Goal: Task Accomplishment & Management: Manage account settings

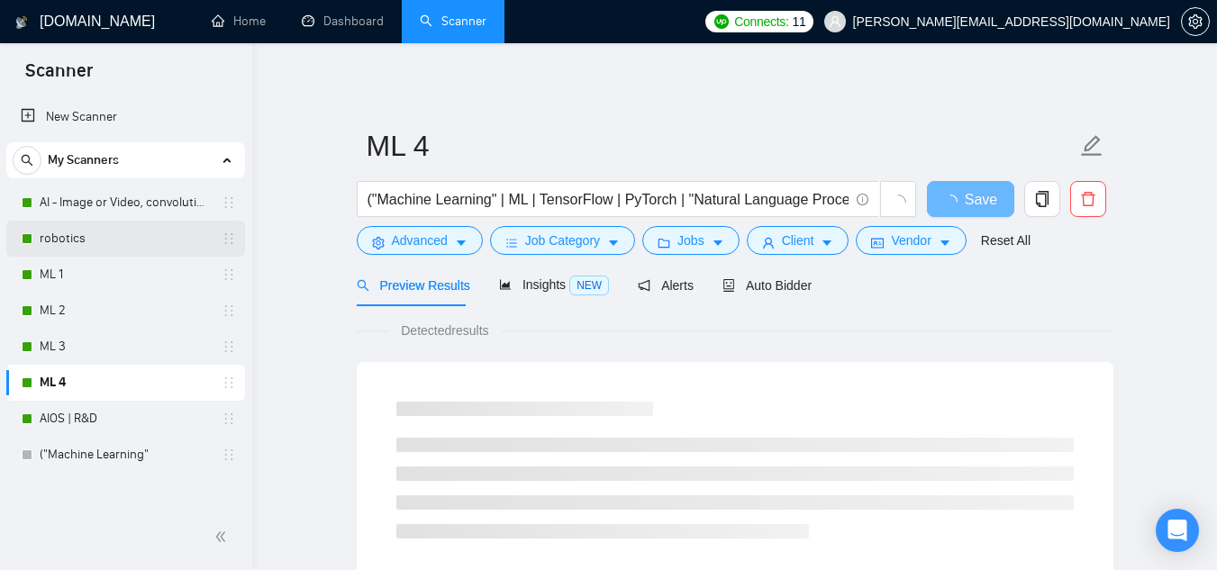
drag, startPoint x: 123, startPoint y: 210, endPoint x: 155, endPoint y: 226, distance: 35.4
click at [123, 210] on link "AI - Image or Video, convolutional" at bounding box center [125, 203] width 171 height 36
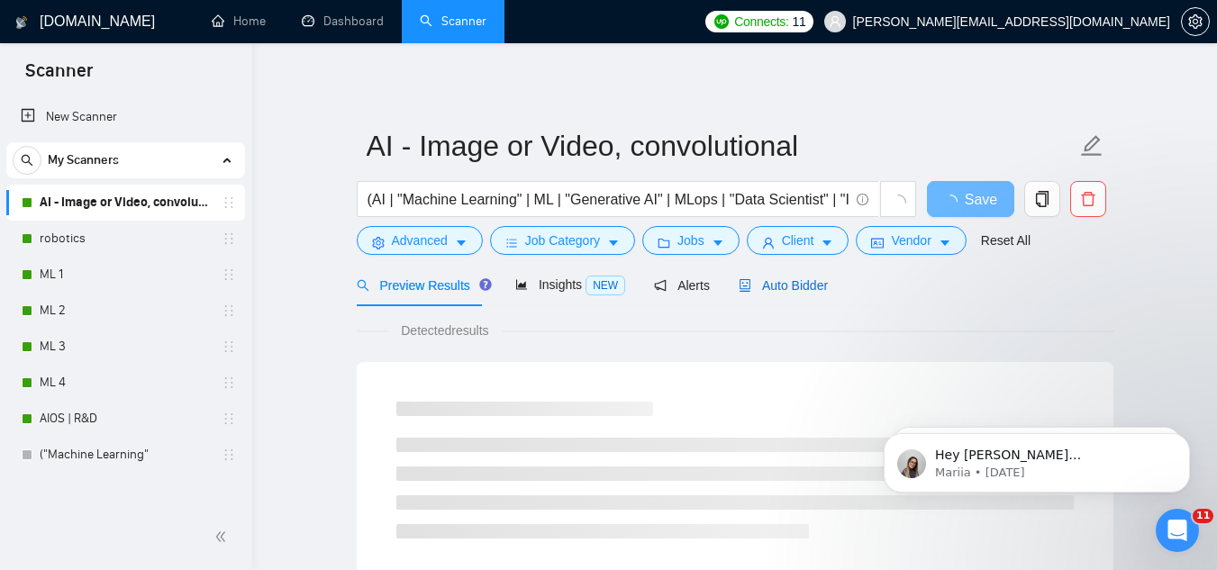
click at [792, 282] on span "Auto Bidder" at bounding box center [782, 285] width 89 height 14
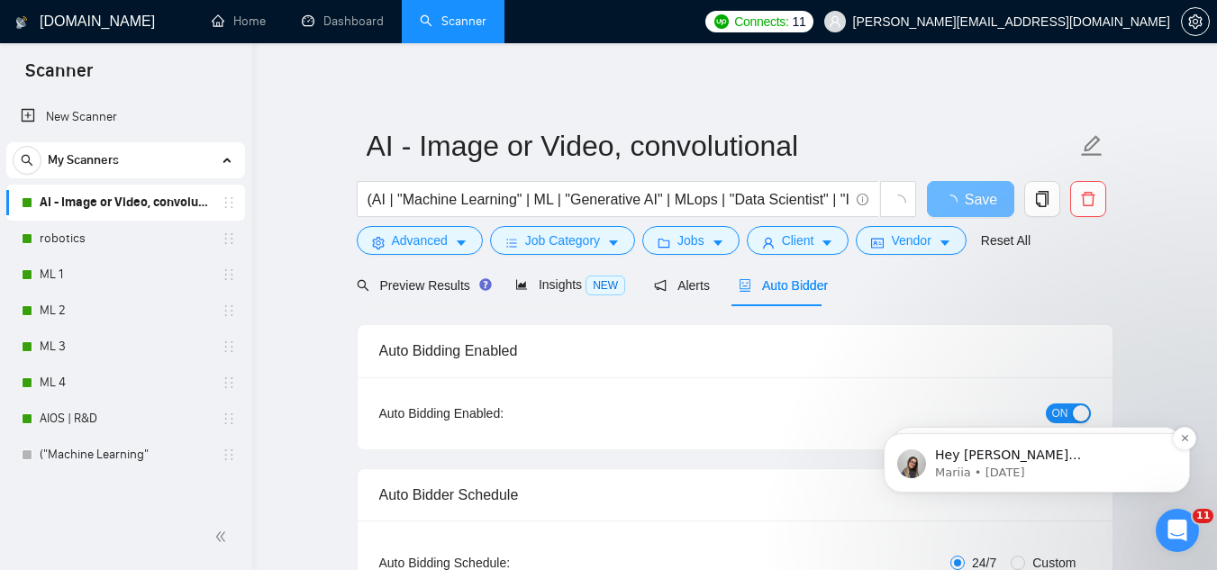
checkbox input "true"
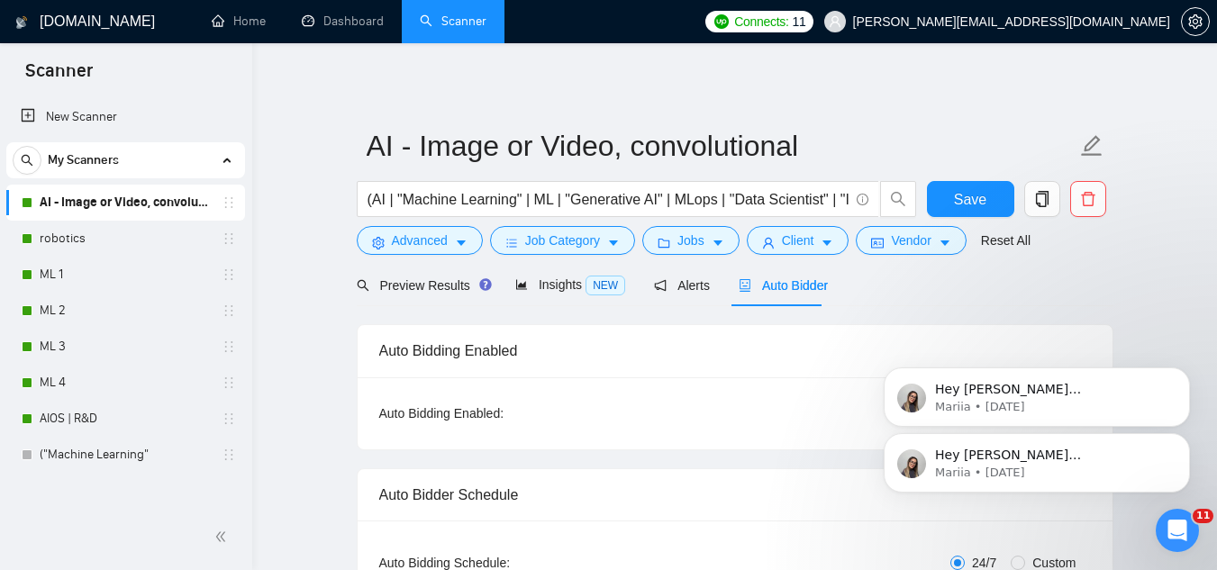
click at [1182, 440] on icon "Dismiss notification" at bounding box center [1185, 439] width 8 height 8
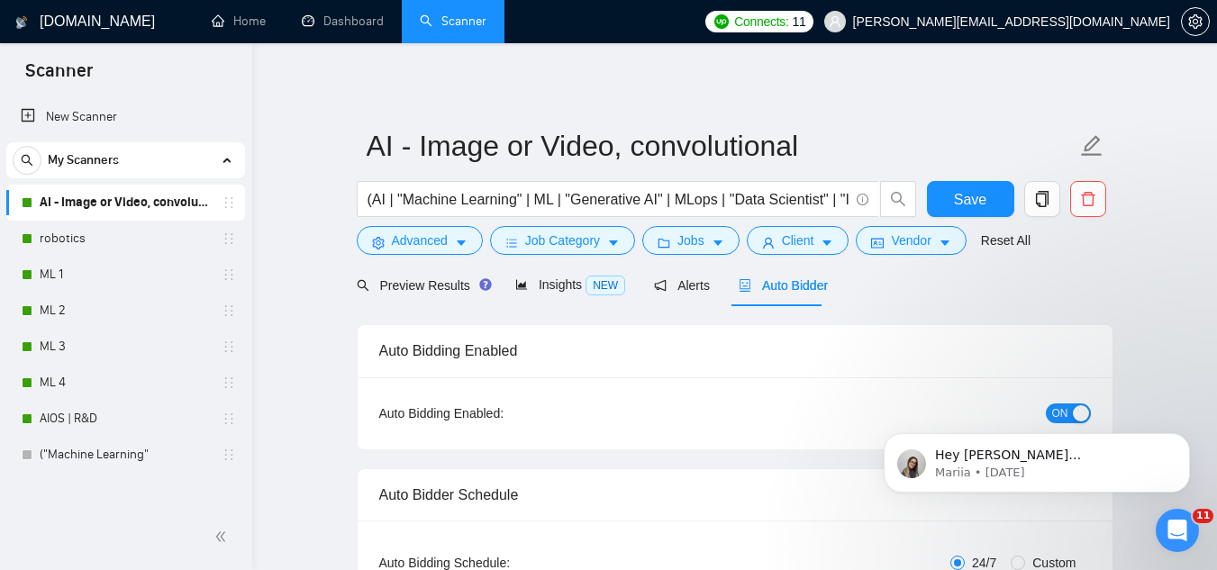
click at [1182, 440] on icon "Dismiss notification" at bounding box center [1183, 438] width 5 height 5
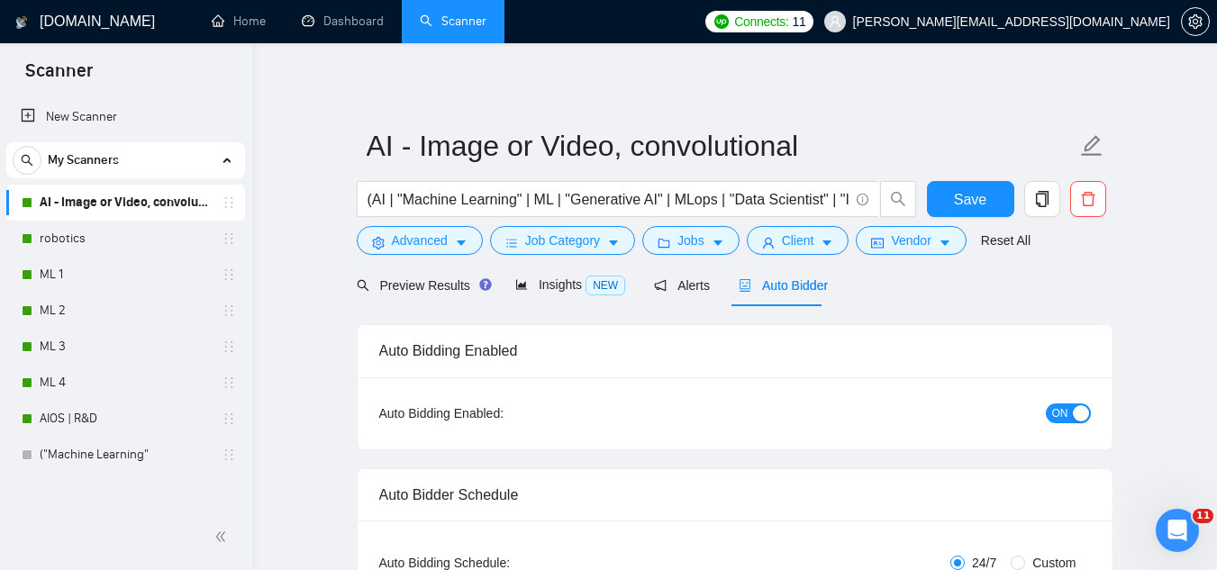
click at [1055, 413] on span "ON" at bounding box center [1060, 413] width 16 height 20
click at [942, 193] on button "Save" at bounding box center [970, 199] width 87 height 36
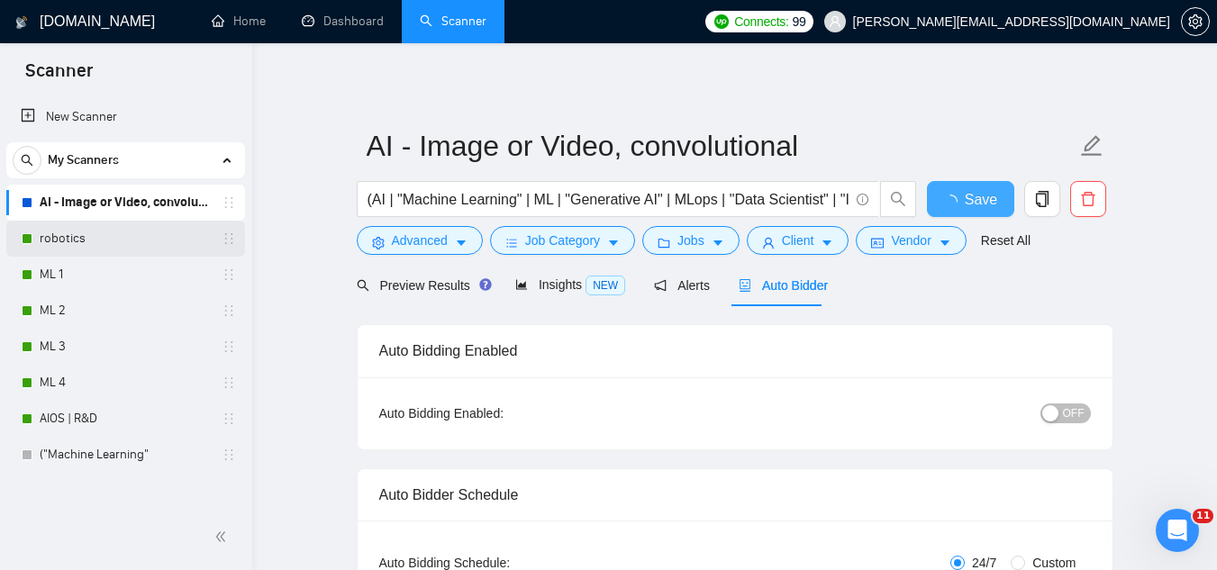
checkbox input "true"
drag, startPoint x: 89, startPoint y: 252, endPoint x: 381, endPoint y: 346, distance: 306.4
click at [89, 252] on link "robotics" at bounding box center [125, 239] width 171 height 36
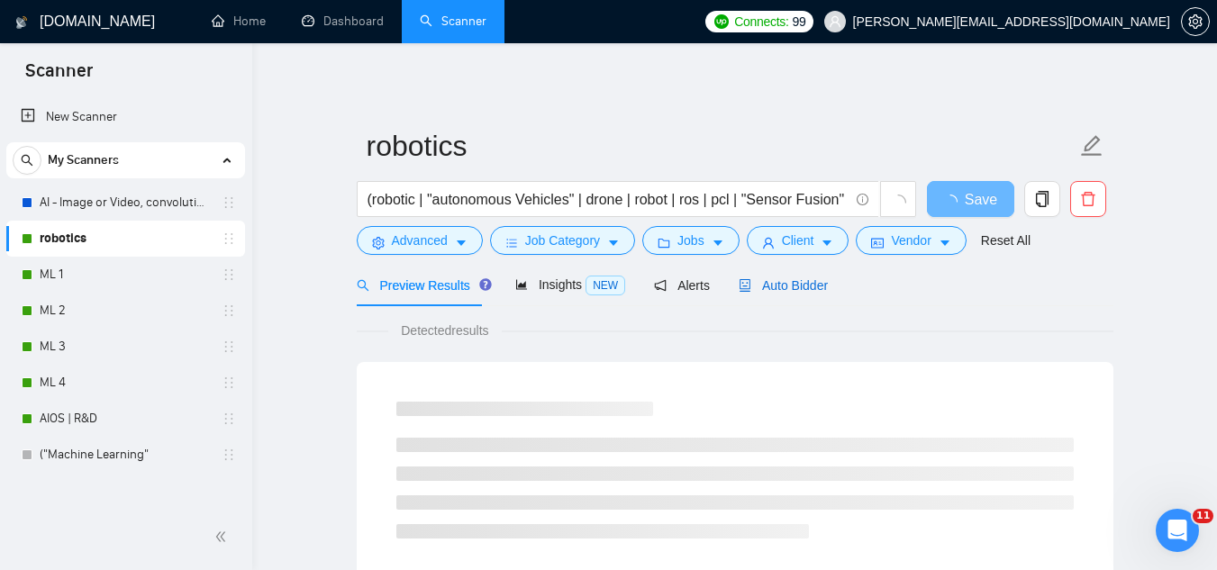
click at [811, 293] on span "Auto Bidder" at bounding box center [782, 285] width 89 height 14
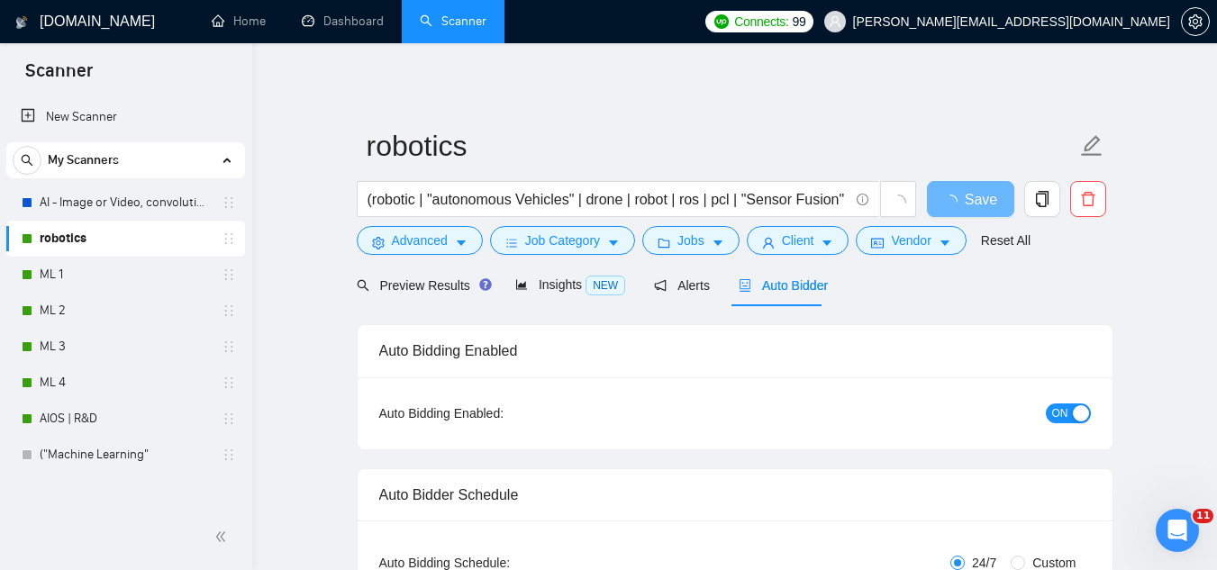
click at [1061, 418] on span "ON" at bounding box center [1060, 413] width 16 height 20
click at [968, 210] on span "Save" at bounding box center [970, 199] width 32 height 23
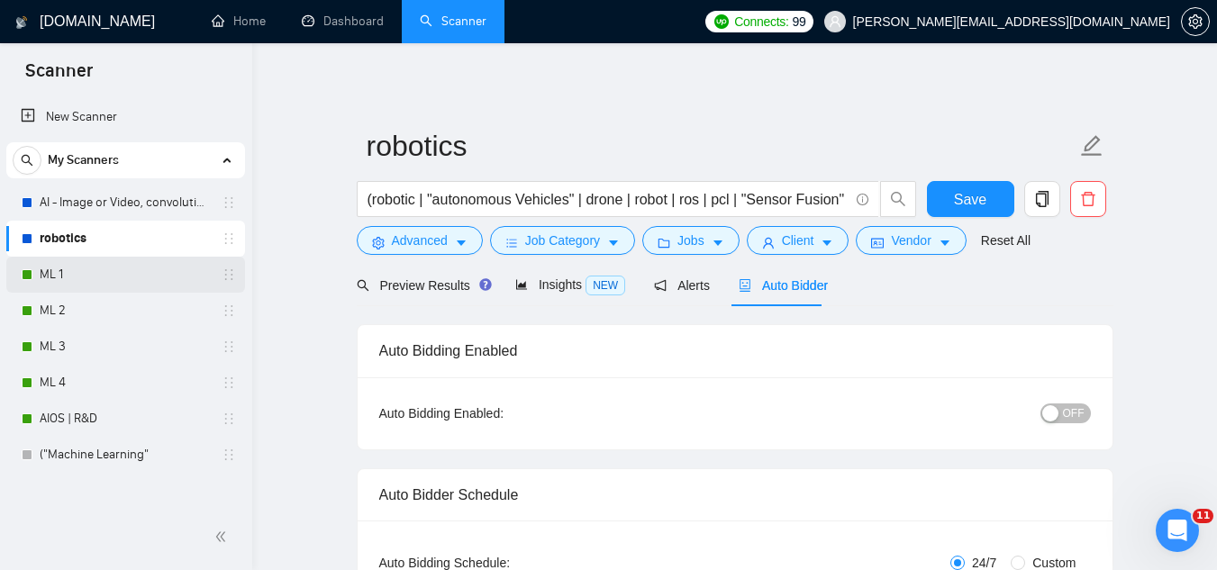
click at [116, 286] on link "ML 1" at bounding box center [125, 275] width 171 height 36
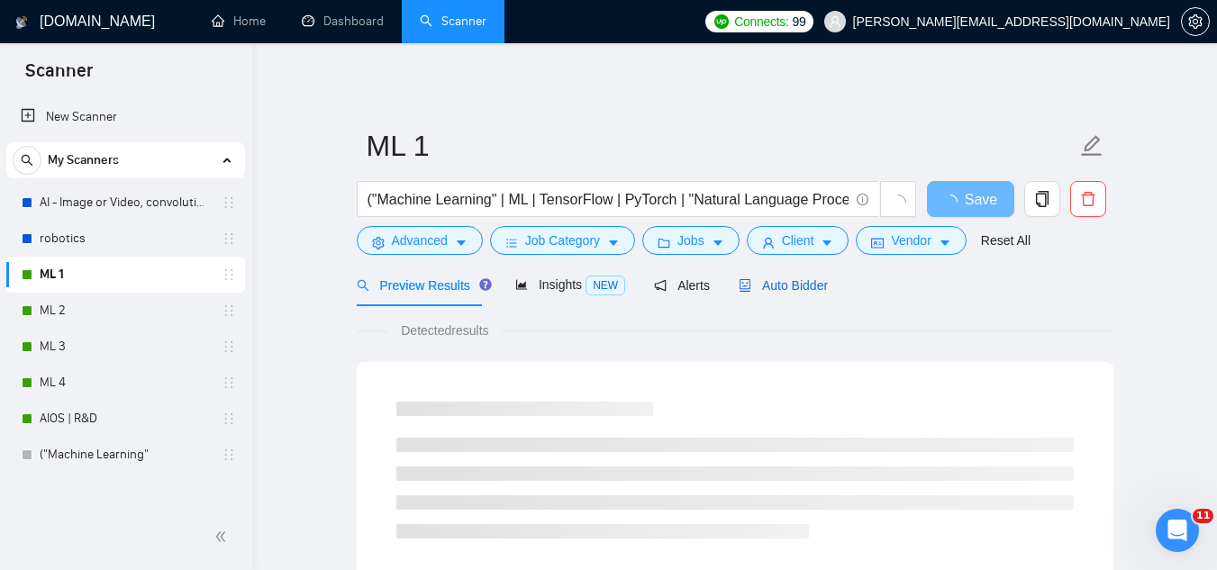
click at [794, 287] on span "Auto Bidder" at bounding box center [782, 285] width 89 height 14
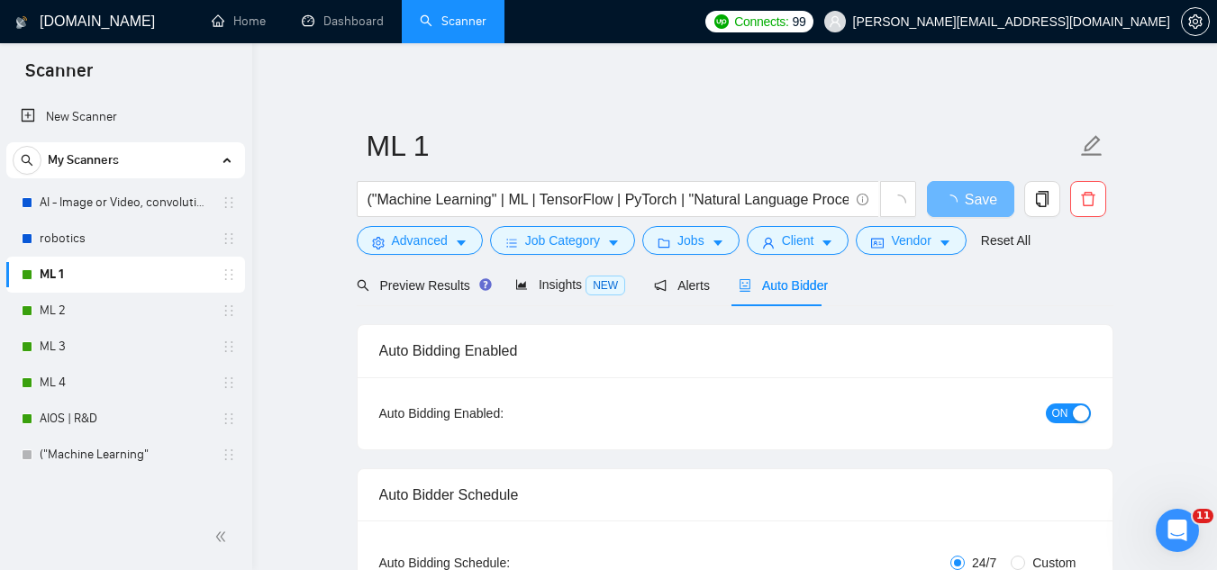
click at [1066, 418] on span "ON" at bounding box center [1060, 413] width 16 height 20
click at [970, 204] on span "Save" at bounding box center [970, 199] width 32 height 23
click at [131, 297] on link "ML 2" at bounding box center [125, 311] width 171 height 36
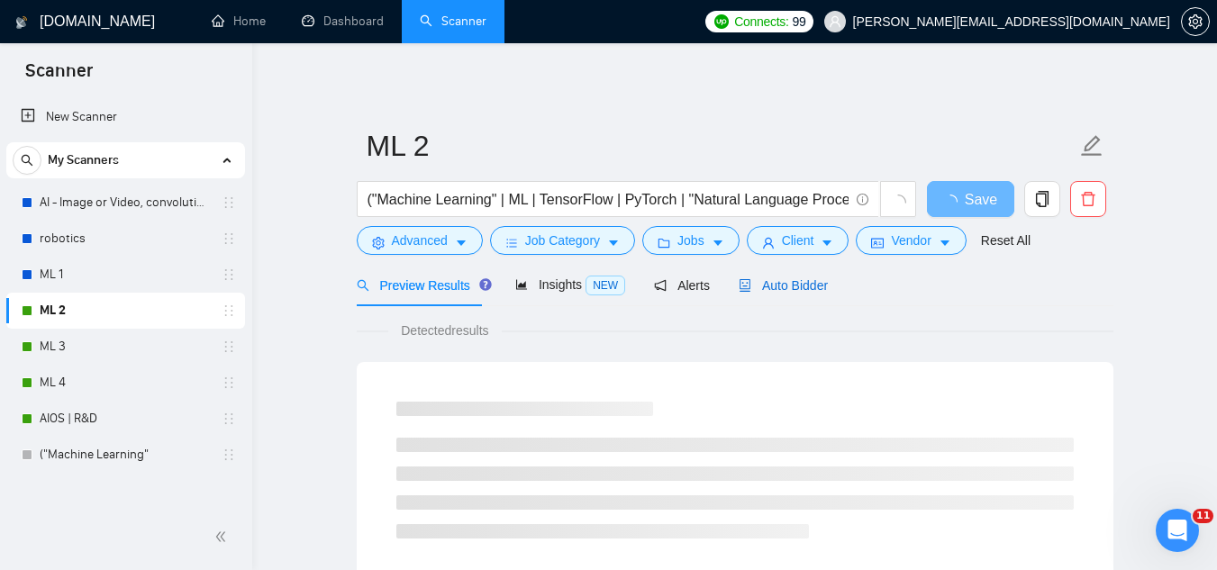
click at [777, 282] on span "Auto Bidder" at bounding box center [782, 285] width 89 height 14
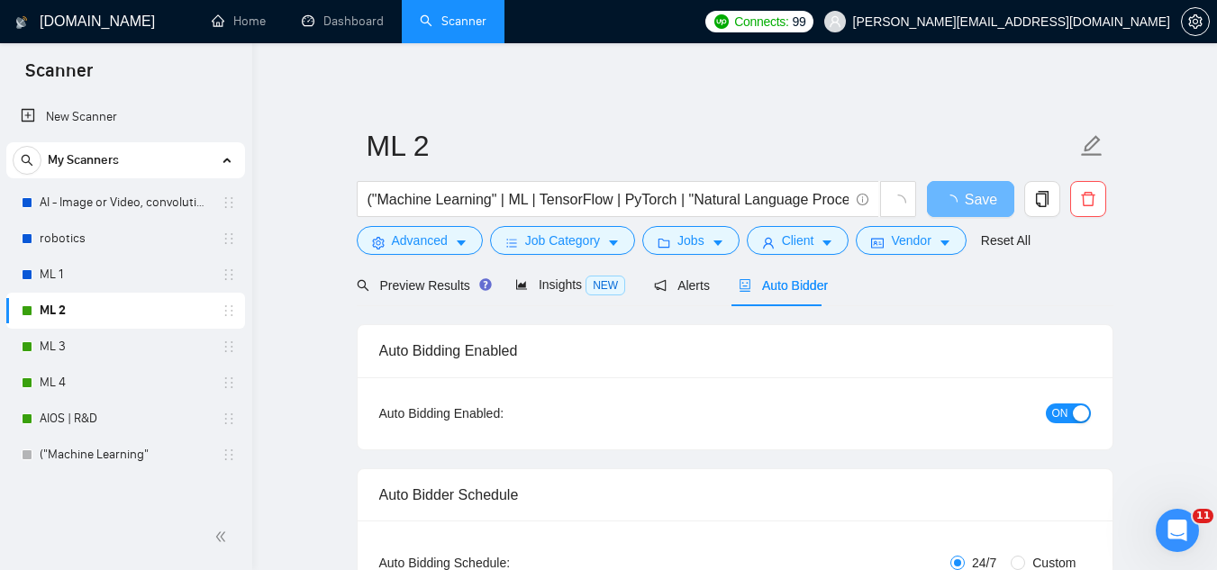
checkbox input "true"
click at [1072, 412] on div "button" at bounding box center [1080, 413] width 16 height 16
click at [966, 200] on span "Save" at bounding box center [970, 199] width 32 height 23
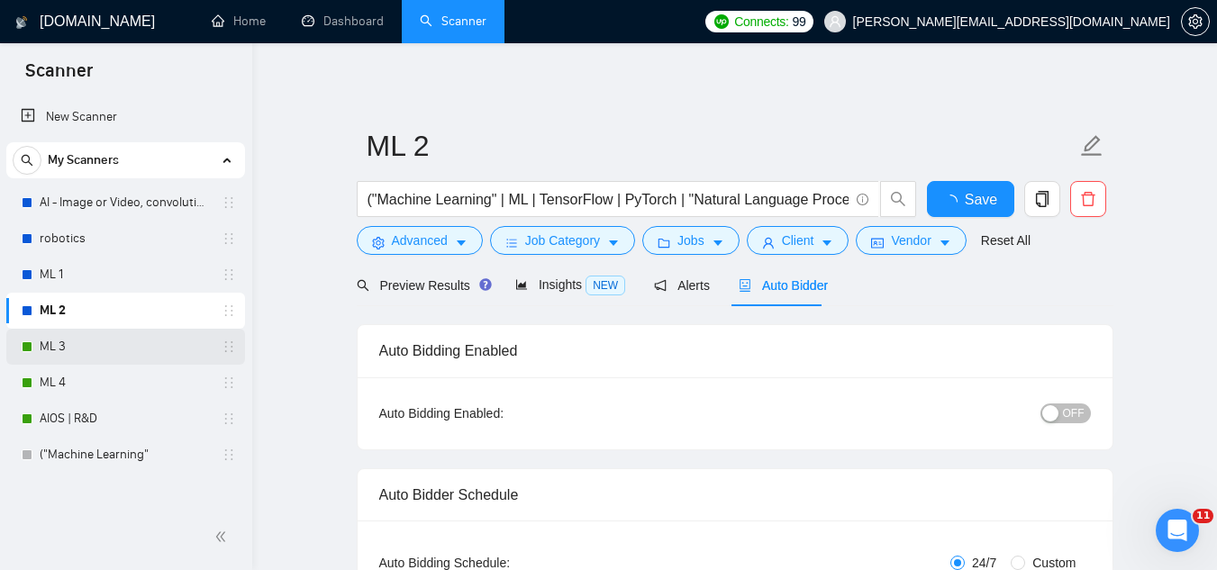
click at [119, 344] on link "ML 3" at bounding box center [125, 347] width 171 height 36
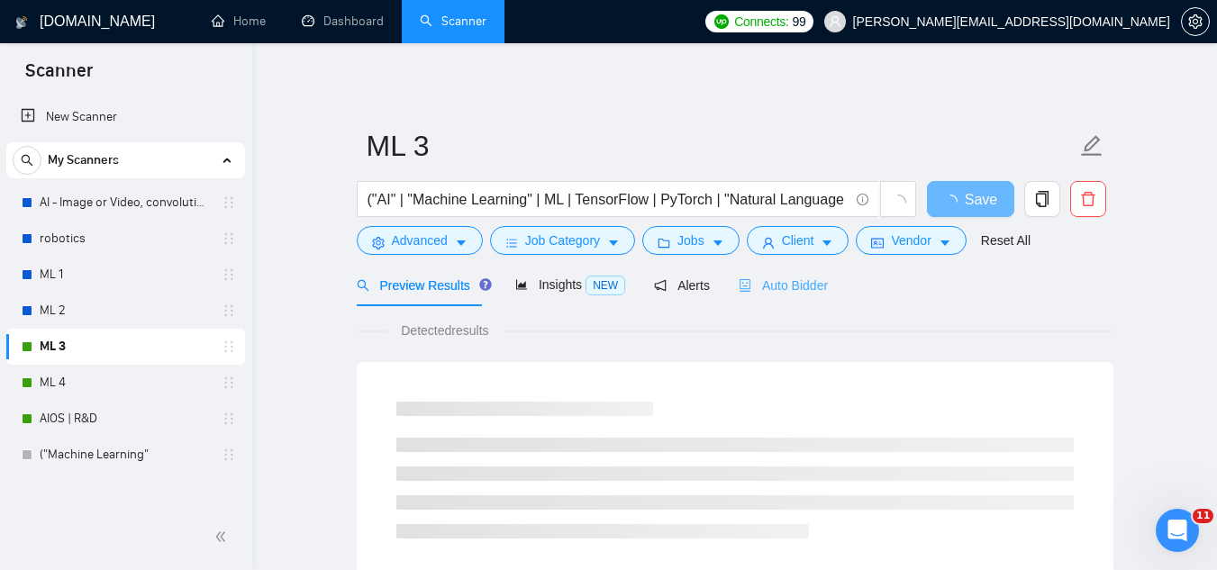
click at [774, 295] on div "Auto Bidder" at bounding box center [782, 285] width 89 height 42
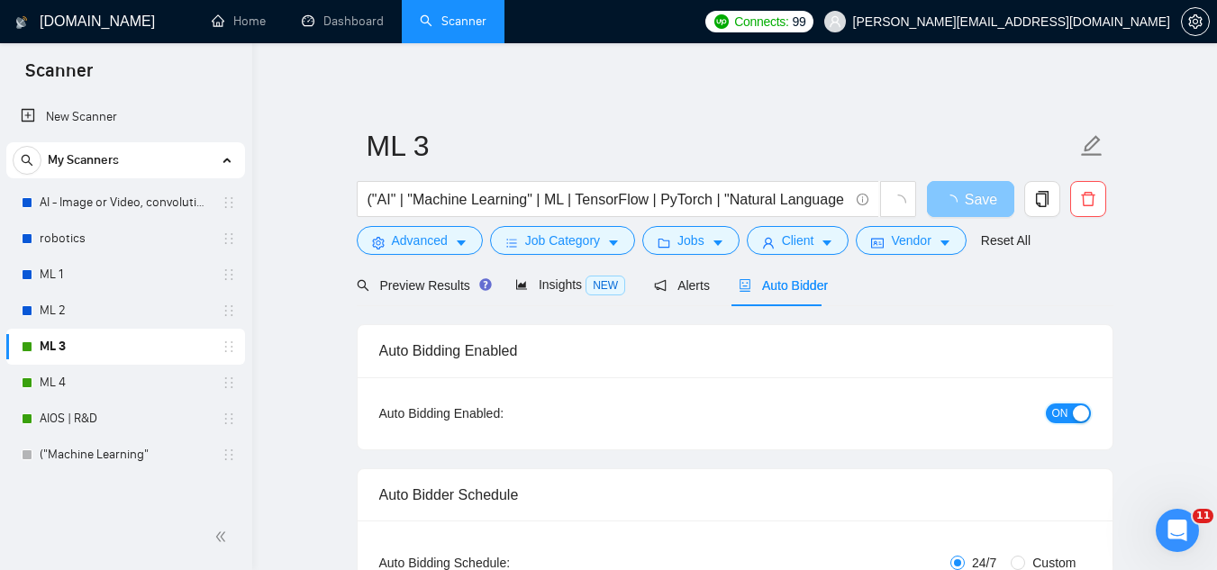
click at [1056, 414] on span "ON" at bounding box center [1060, 413] width 16 height 20
click at [973, 201] on span "Save" at bounding box center [970, 199] width 32 height 23
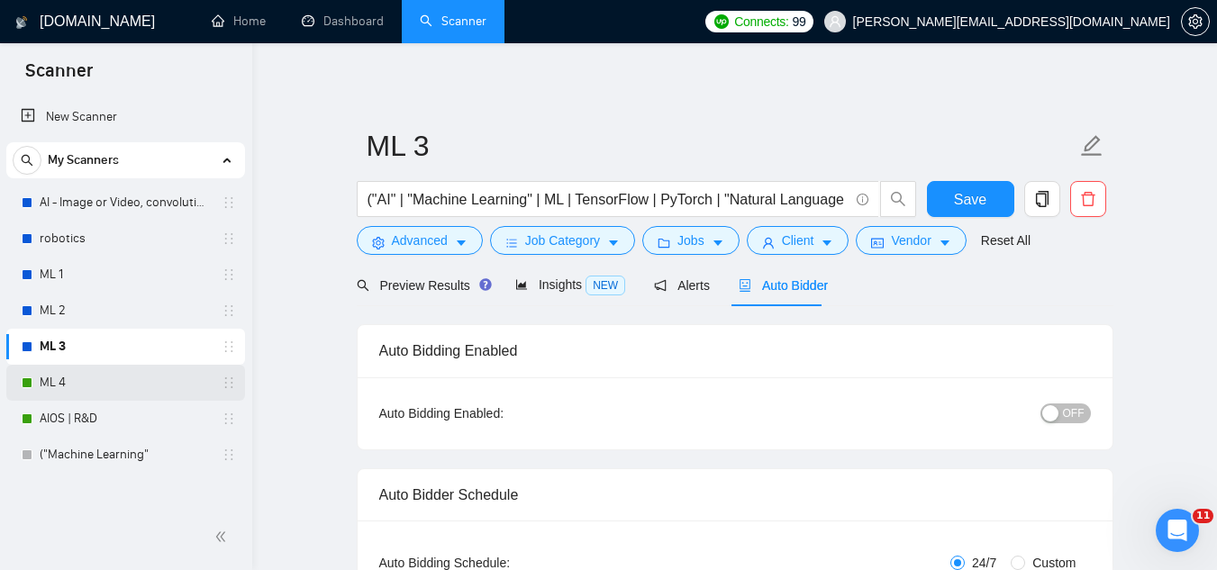
click at [113, 380] on link "ML 4" at bounding box center [125, 383] width 171 height 36
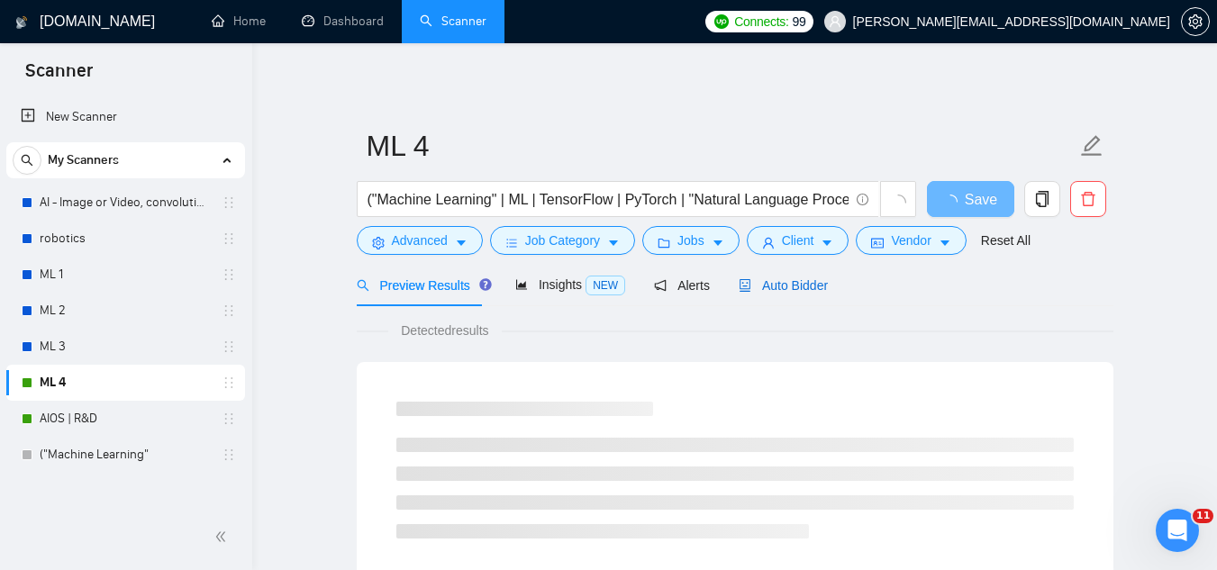
click at [786, 291] on span "Auto Bidder" at bounding box center [782, 285] width 89 height 14
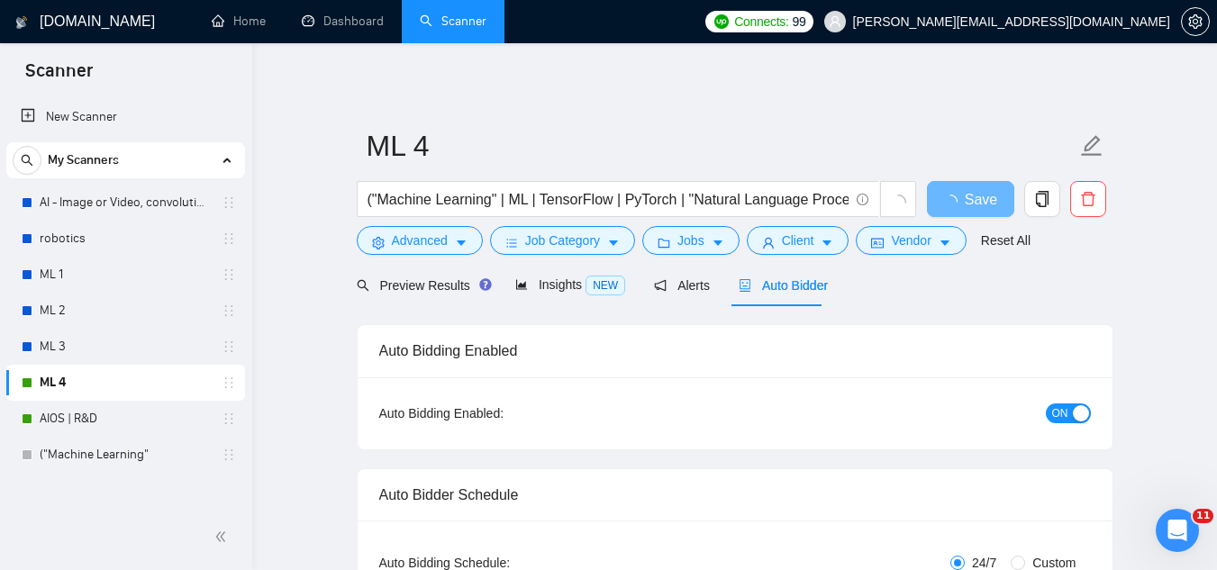
click at [1066, 420] on span "ON" at bounding box center [1060, 413] width 16 height 20
click at [972, 213] on button "Save" at bounding box center [970, 199] width 87 height 36
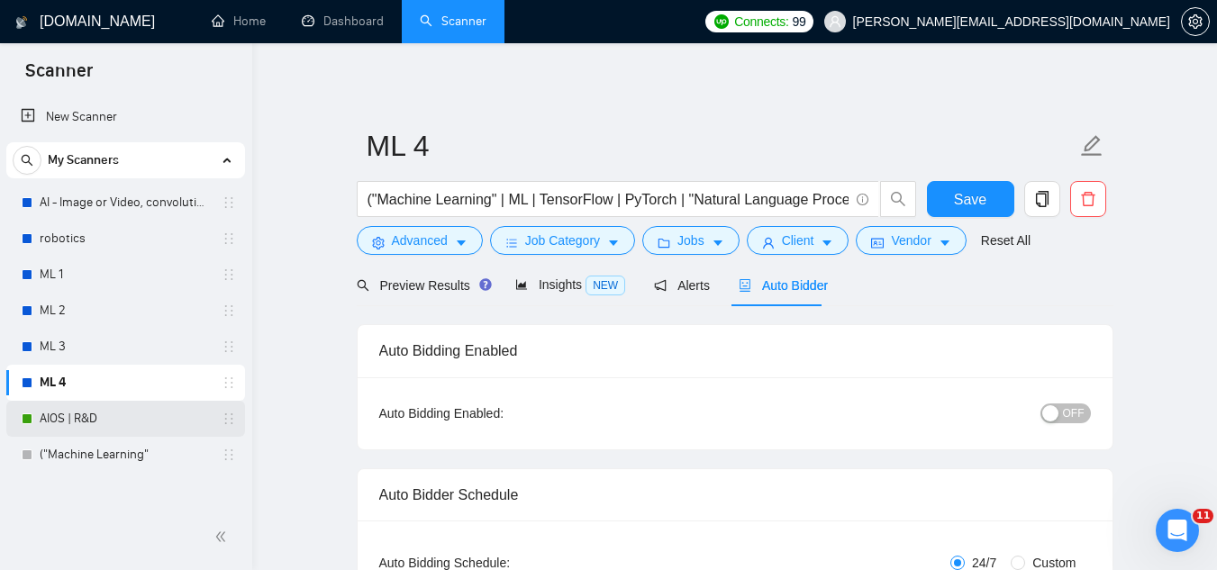
click at [50, 426] on link "AIOS | R&D" at bounding box center [125, 419] width 171 height 36
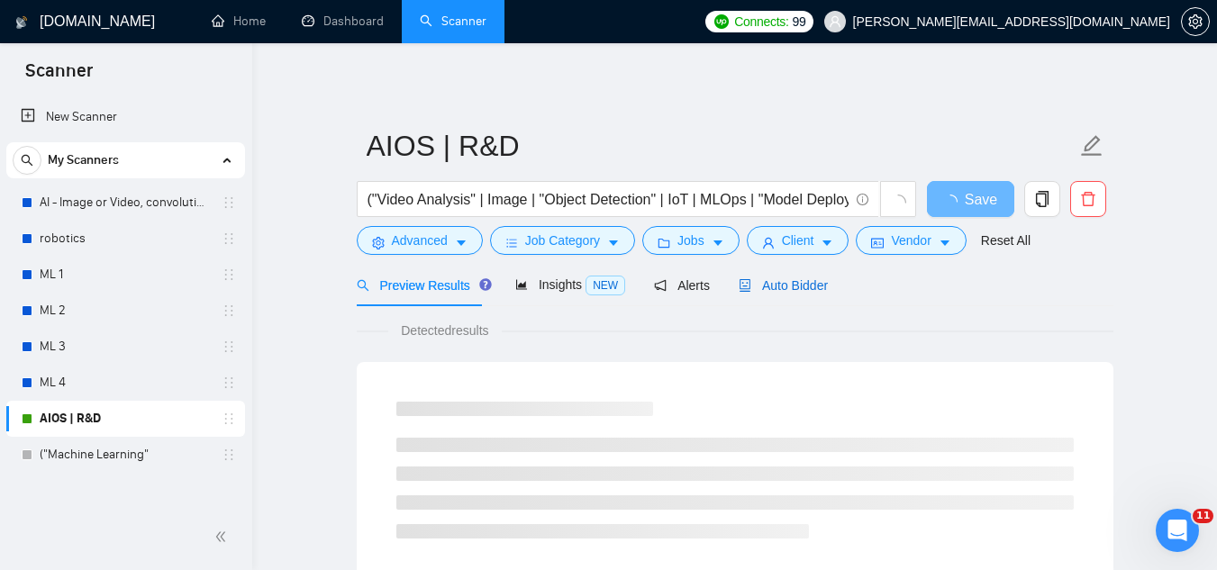
click at [807, 291] on span "Auto Bidder" at bounding box center [782, 285] width 89 height 14
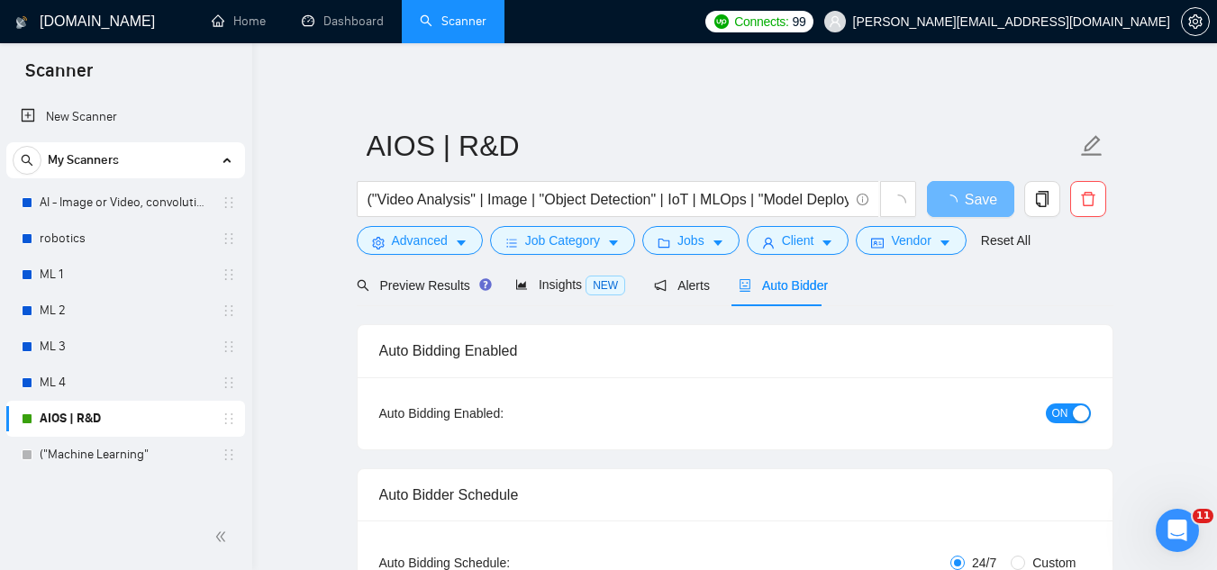
click at [1055, 413] on span "ON" at bounding box center [1060, 413] width 16 height 20
click at [950, 203] on button "Save" at bounding box center [970, 199] width 87 height 36
